Goal: Information Seeking & Learning: Learn about a topic

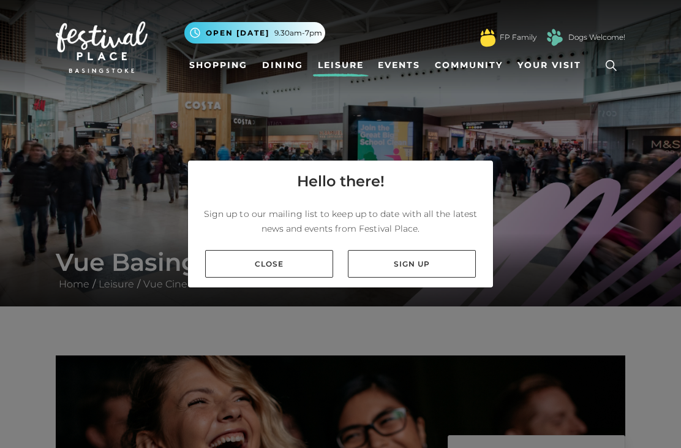
click at [293, 277] on link "Close" at bounding box center [269, 264] width 128 height 28
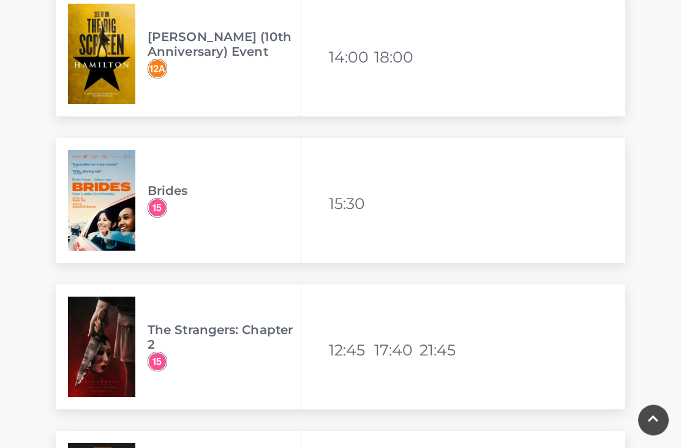
scroll to position [3495, 0]
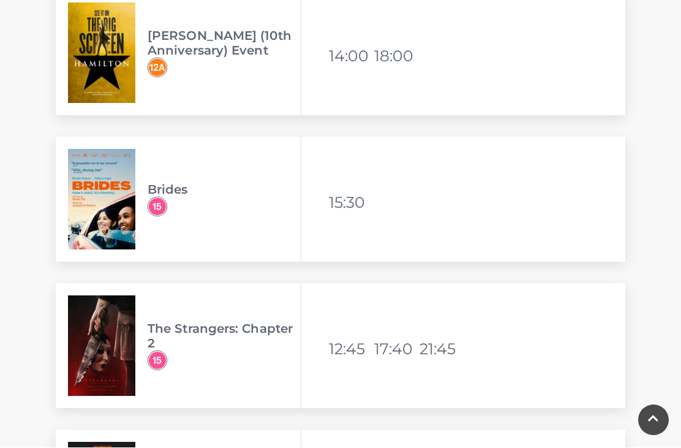
click at [113, 200] on img at bounding box center [101, 199] width 67 height 100
click at [178, 188] on h3 "Brides" at bounding box center [224, 189] width 153 height 15
click at [346, 208] on li "15:30" at bounding box center [350, 202] width 43 height 29
click at [115, 227] on img at bounding box center [101, 199] width 67 height 100
click at [159, 208] on img at bounding box center [158, 207] width 20 height 20
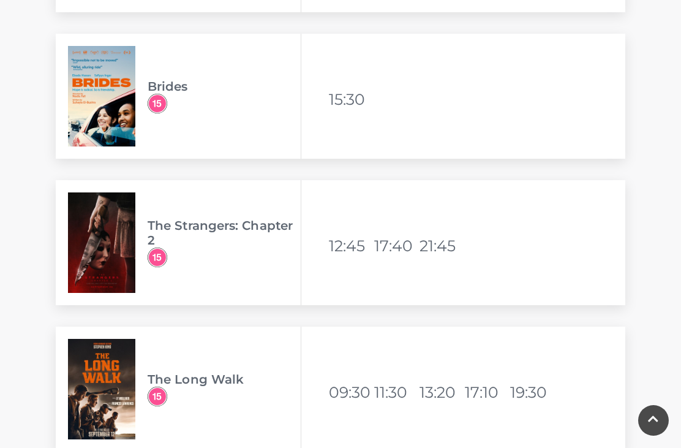
scroll to position [3595, 0]
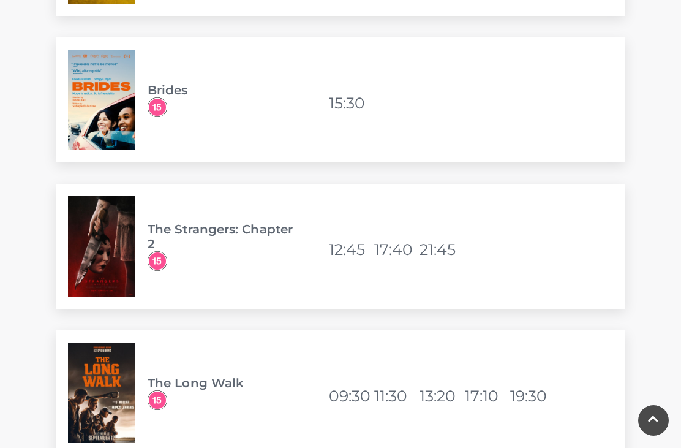
click at [92, 83] on img at bounding box center [101, 100] width 67 height 100
click at [157, 111] on img at bounding box center [158, 107] width 20 height 20
click at [357, 99] on li "15:30" at bounding box center [350, 102] width 43 height 29
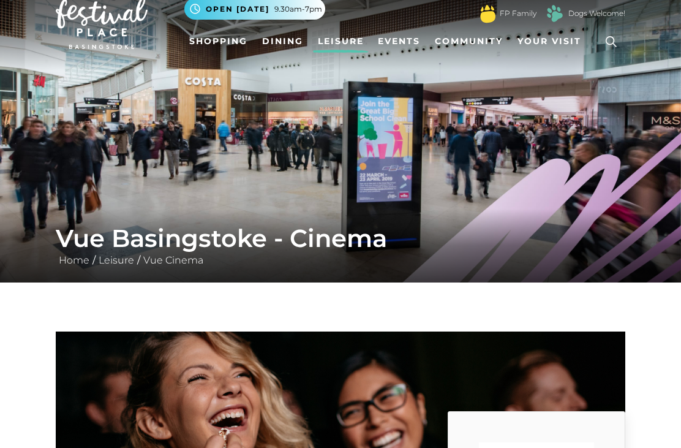
scroll to position [24, 0]
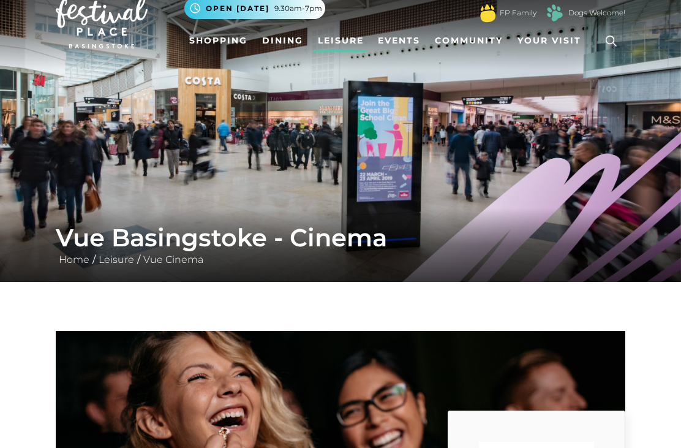
click at [586, 15] on link "Dogs Welcome!" at bounding box center [596, 13] width 57 height 11
